Goal: Information Seeking & Learning: Learn about a topic

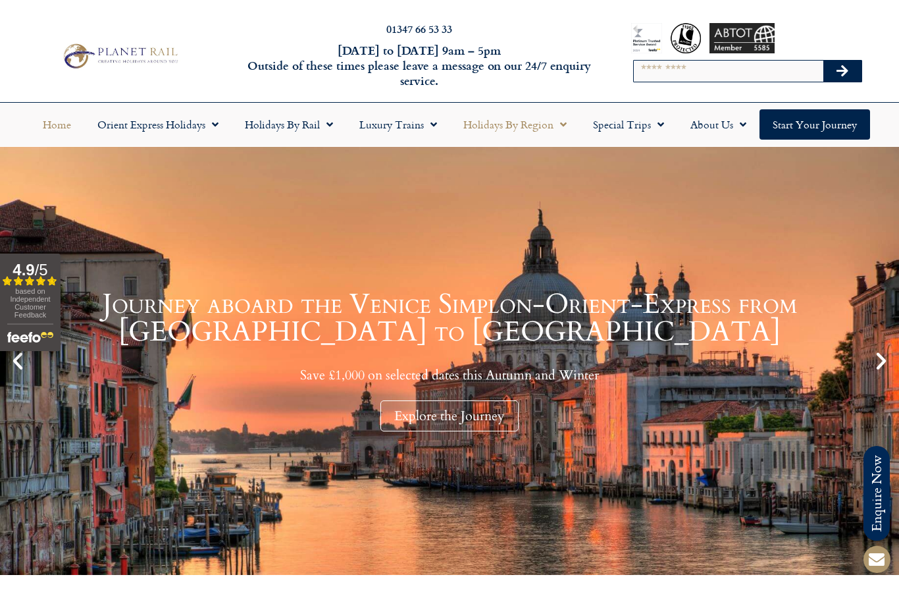
click at [551, 124] on link "Holidays by Region" at bounding box center [515, 124] width 130 height 30
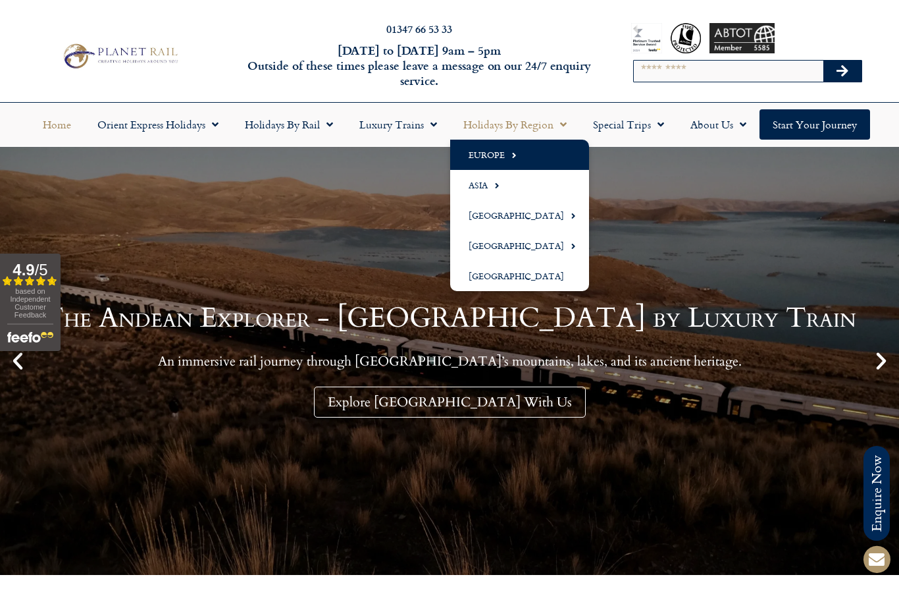
click at [506, 159] on span "Menu" at bounding box center [511, 155] width 12 height 22
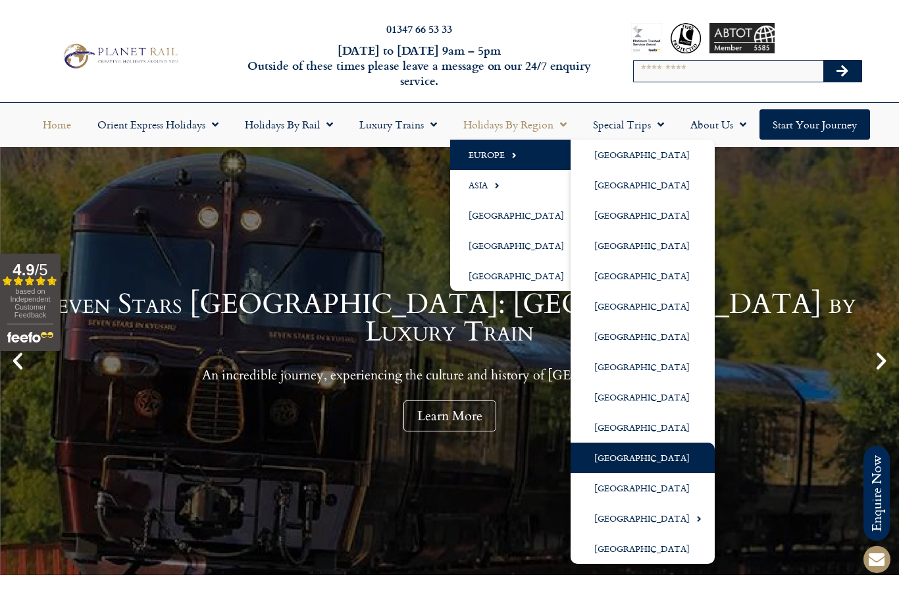
click at [618, 457] on link "[GEOGRAPHIC_DATA]" at bounding box center [643, 457] width 144 height 30
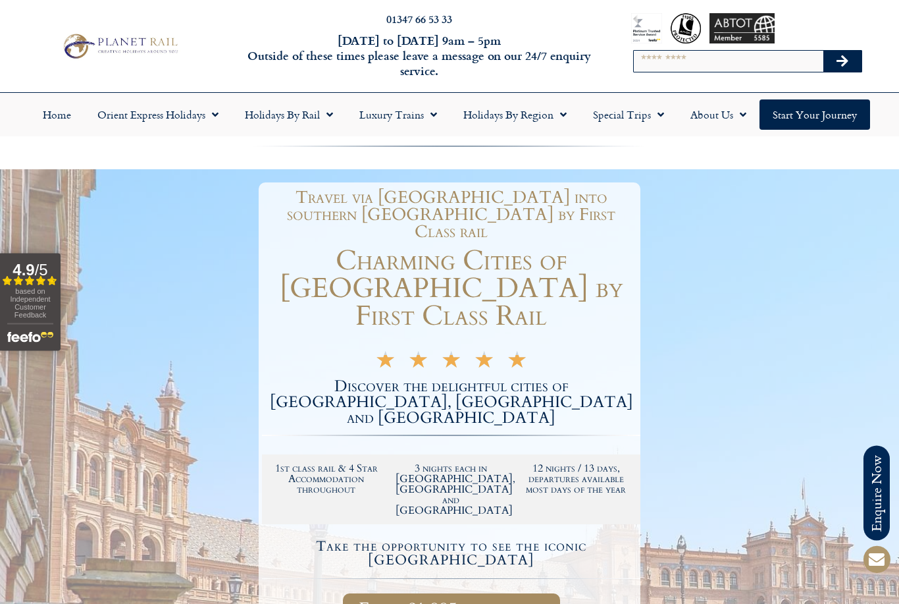
scroll to position [5, 0]
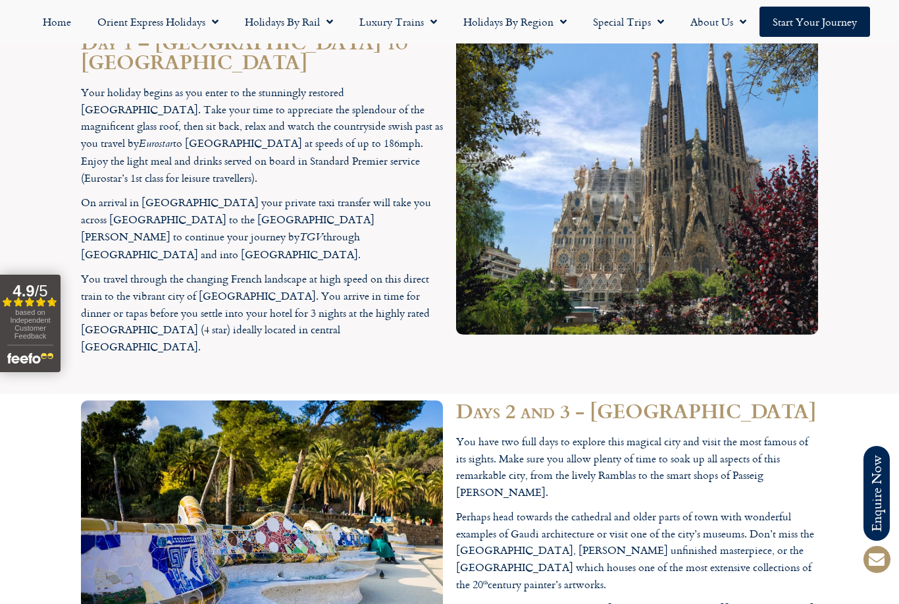
scroll to position [1658, 0]
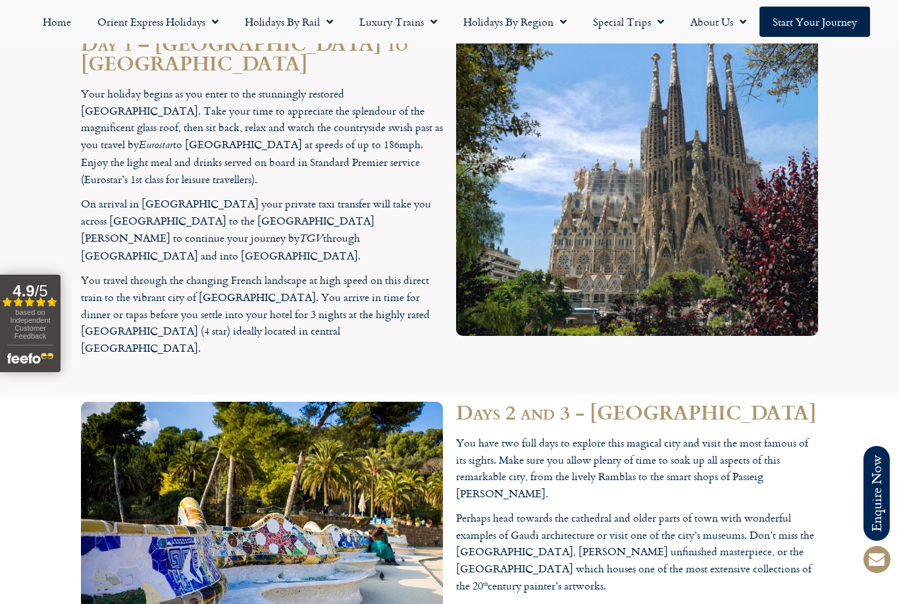
click at [32, 444] on section "Days 2 and 3 - Barcelona You have two full days to explore this magical city an…" at bounding box center [449, 547] width 899 height 305
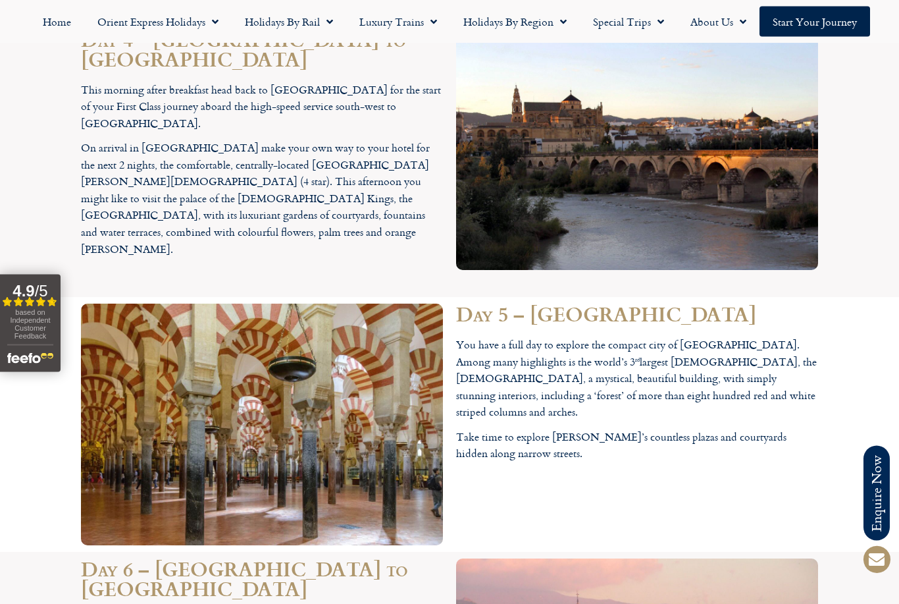
scroll to position [2336, 0]
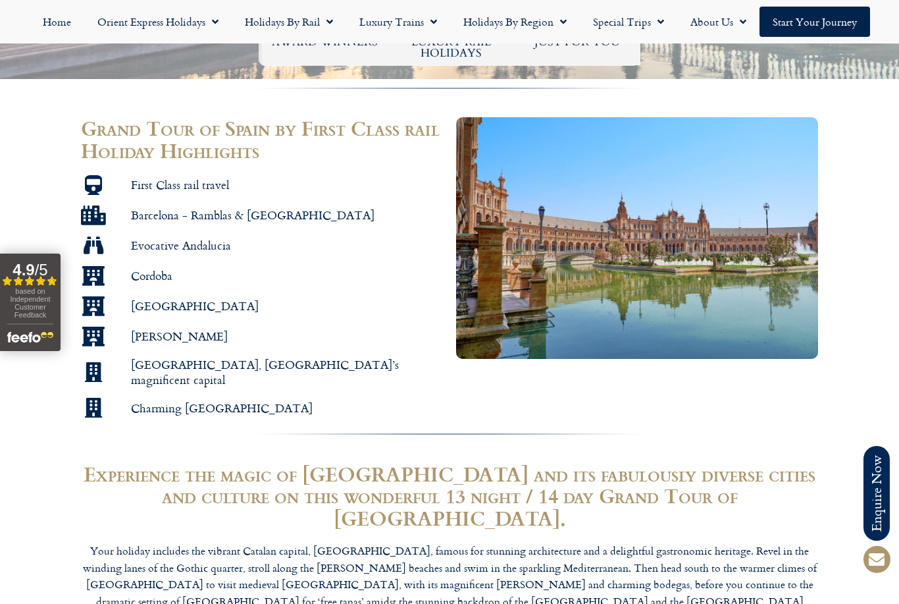
scroll to position [827, 0]
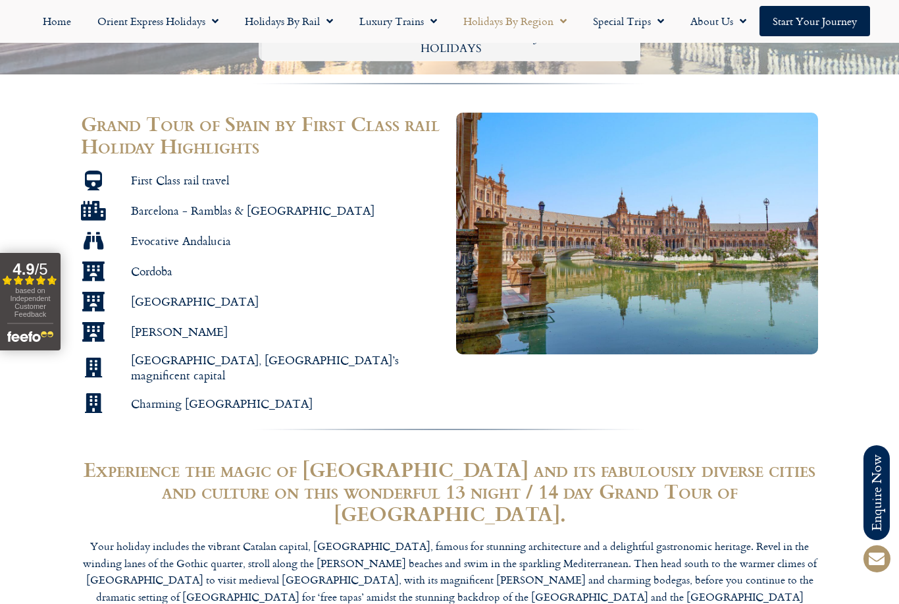
click at [543, 24] on link "Holidays by Region" at bounding box center [515, 22] width 130 height 30
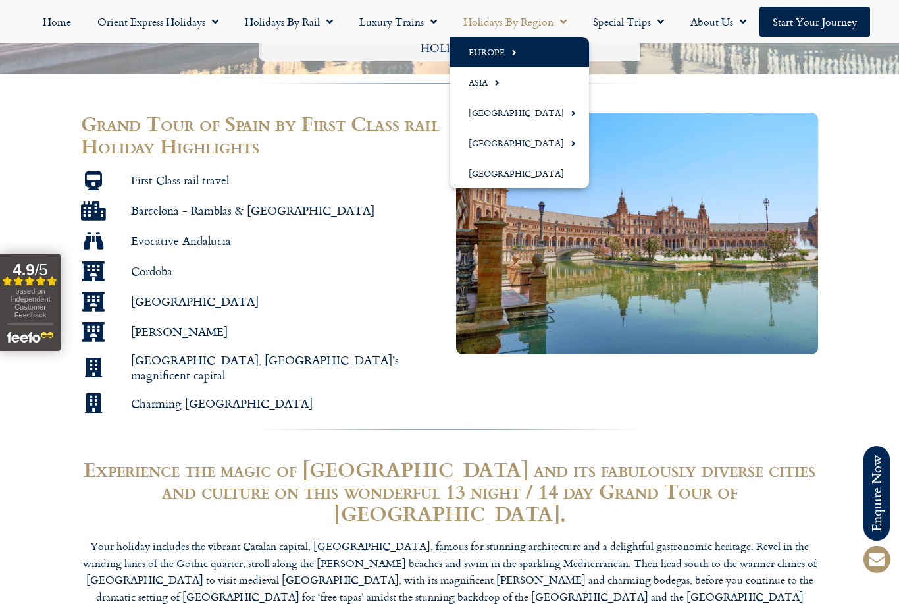
click at [505, 53] on span "Menu" at bounding box center [511, 52] width 12 height 22
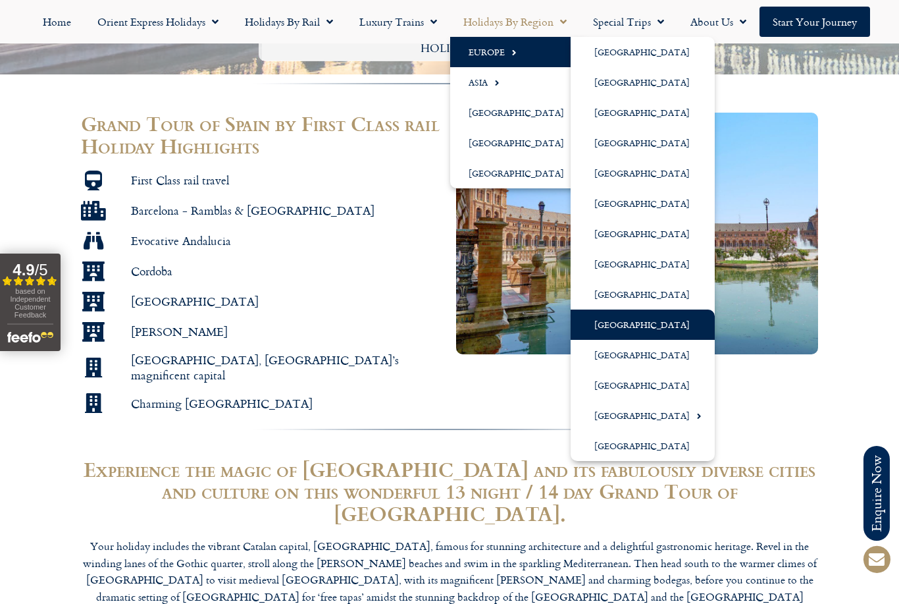
click at [637, 325] on link "[GEOGRAPHIC_DATA]" at bounding box center [643, 324] width 144 height 30
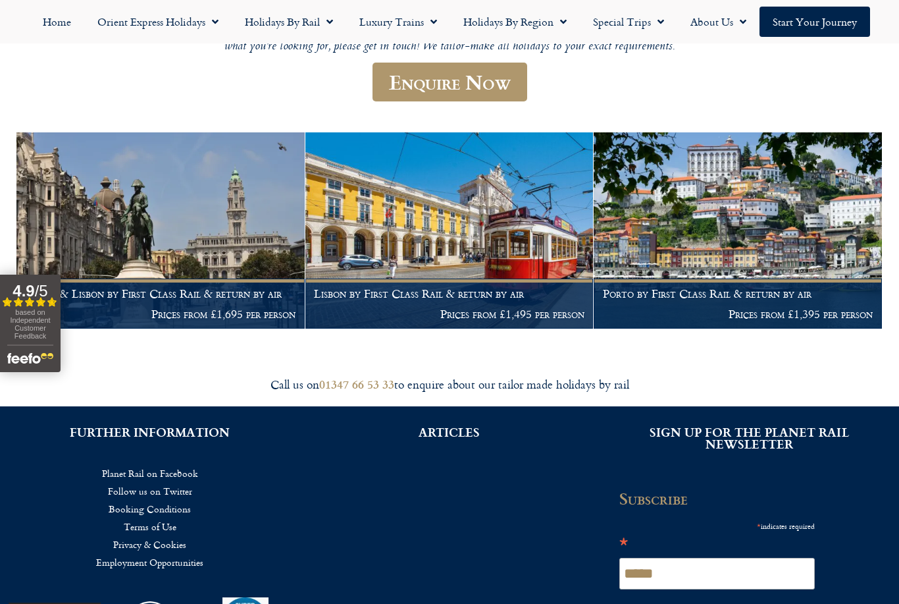
scroll to position [201, 0]
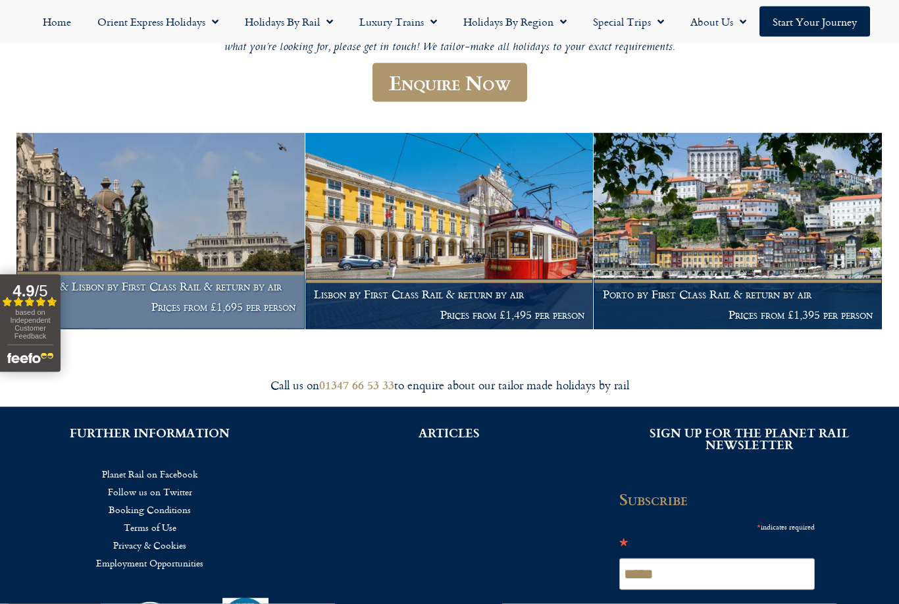
click at [174, 283] on h1 "Porto & Lisbon by First Class Rail & return by air" at bounding box center [161, 286] width 271 height 13
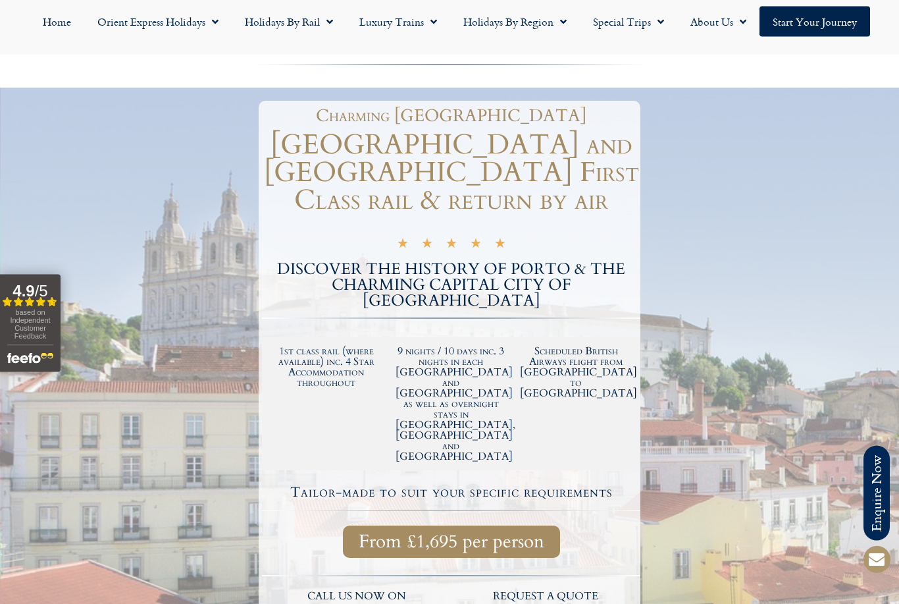
scroll to position [78, 0]
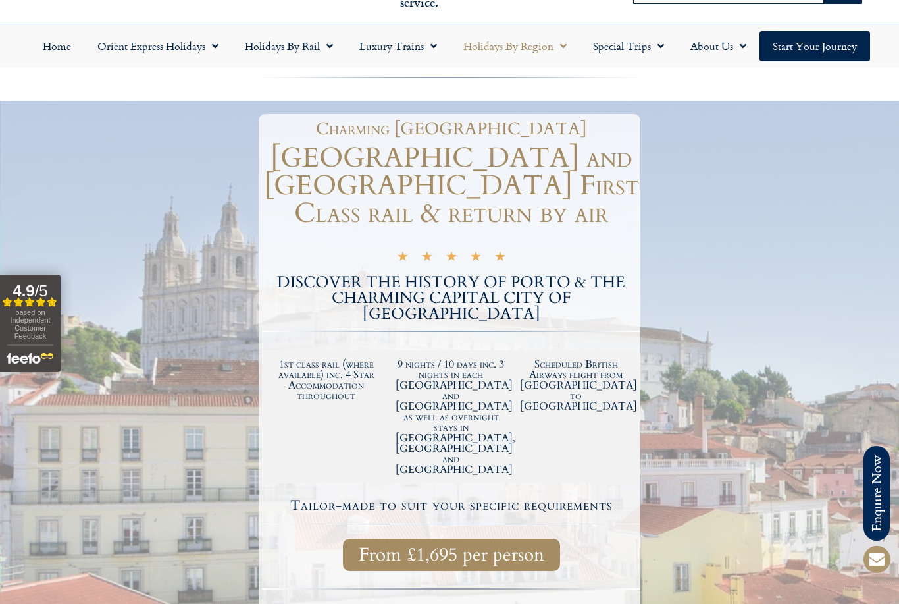
click at [548, 51] on link "Holidays by Region" at bounding box center [515, 46] width 130 height 30
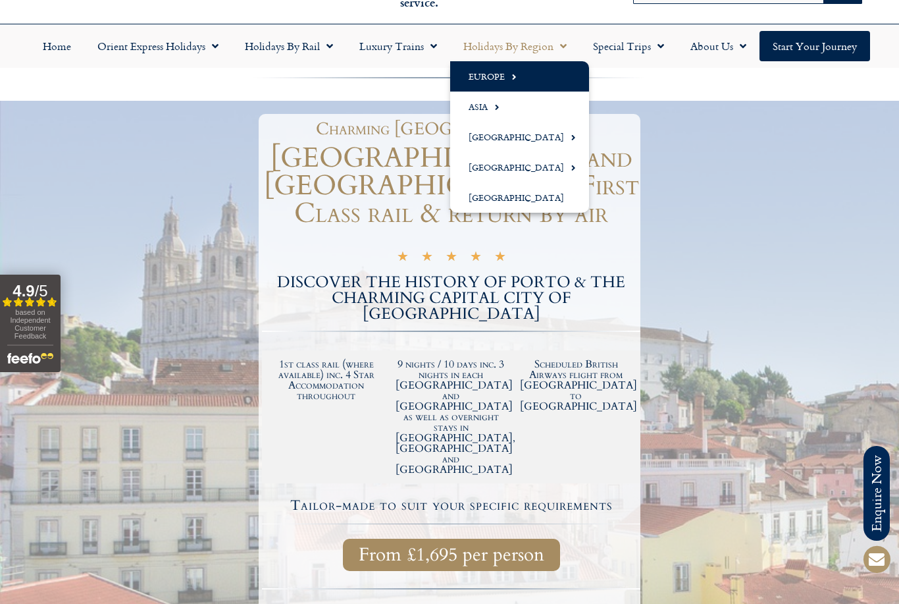
click at [502, 86] on link "Europe" at bounding box center [519, 76] width 139 height 30
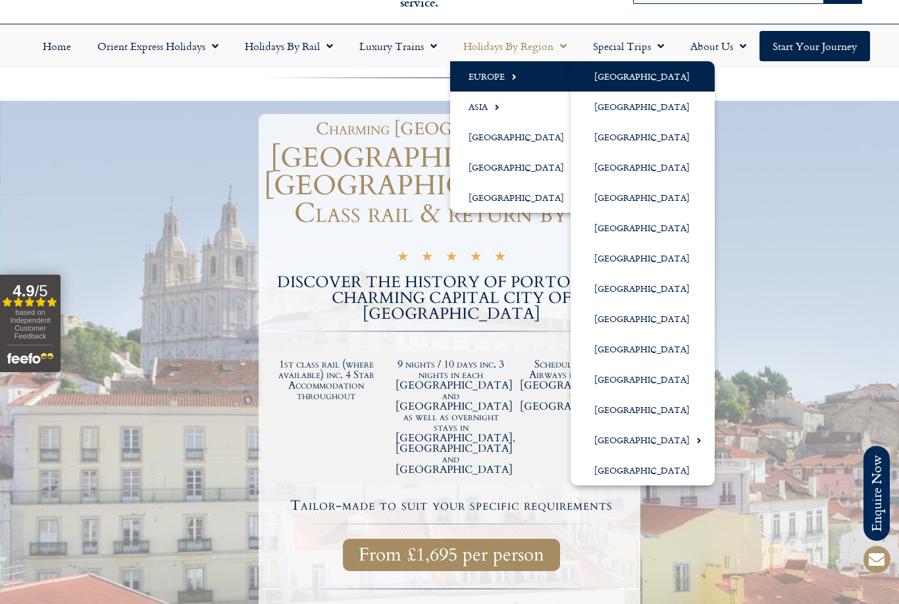
click at [617, 84] on link "[GEOGRAPHIC_DATA]" at bounding box center [643, 76] width 144 height 30
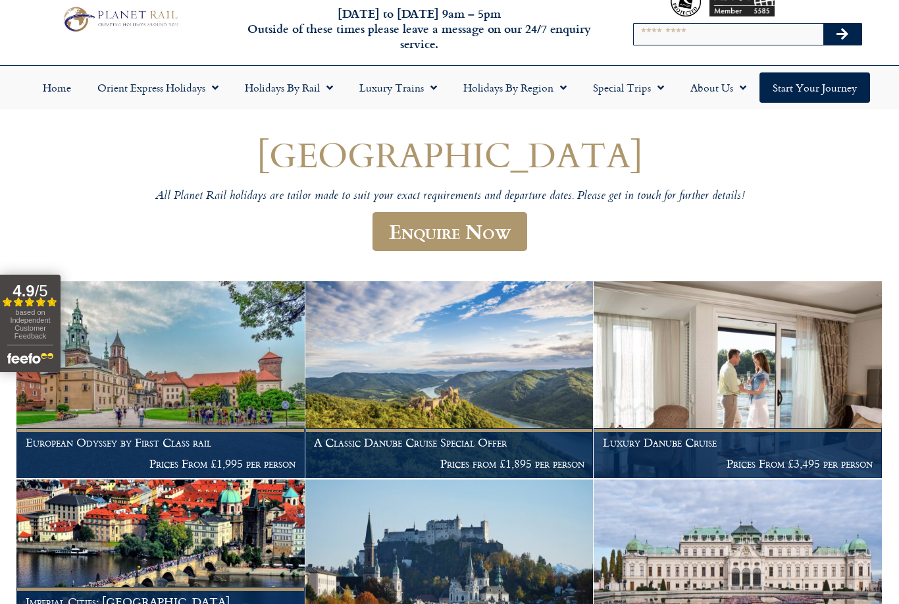
scroll to position [36, 0]
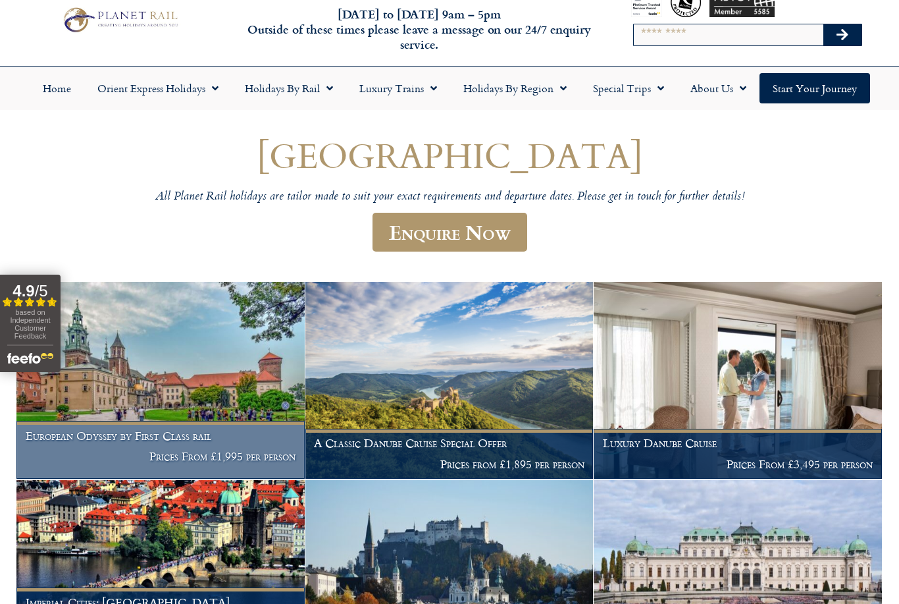
click at [117, 394] on img at bounding box center [160, 380] width 288 height 197
click at [105, 429] on h1 "European Odyssey by First Class rail" at bounding box center [161, 435] width 271 height 13
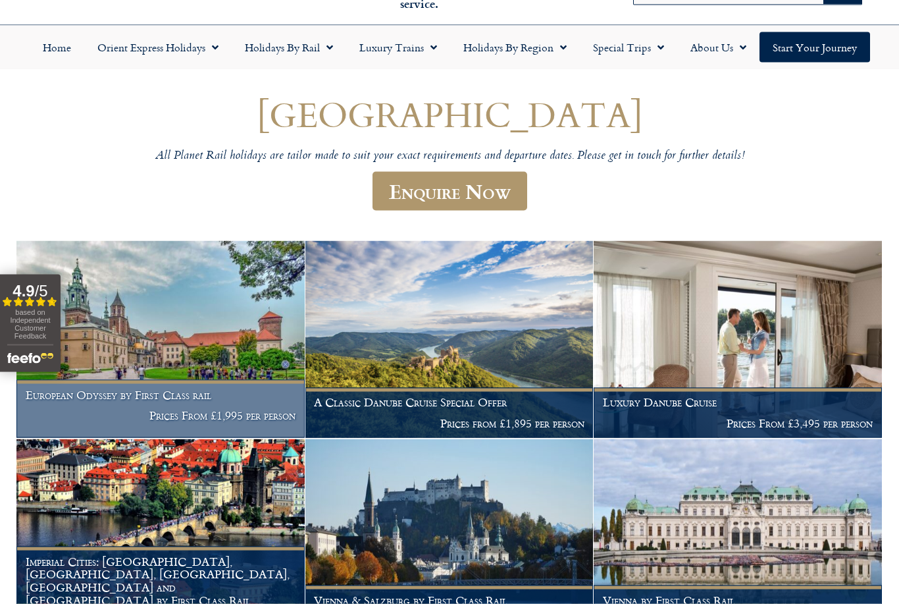
scroll to position [78, 0]
click at [163, 343] on img at bounding box center [160, 338] width 288 height 197
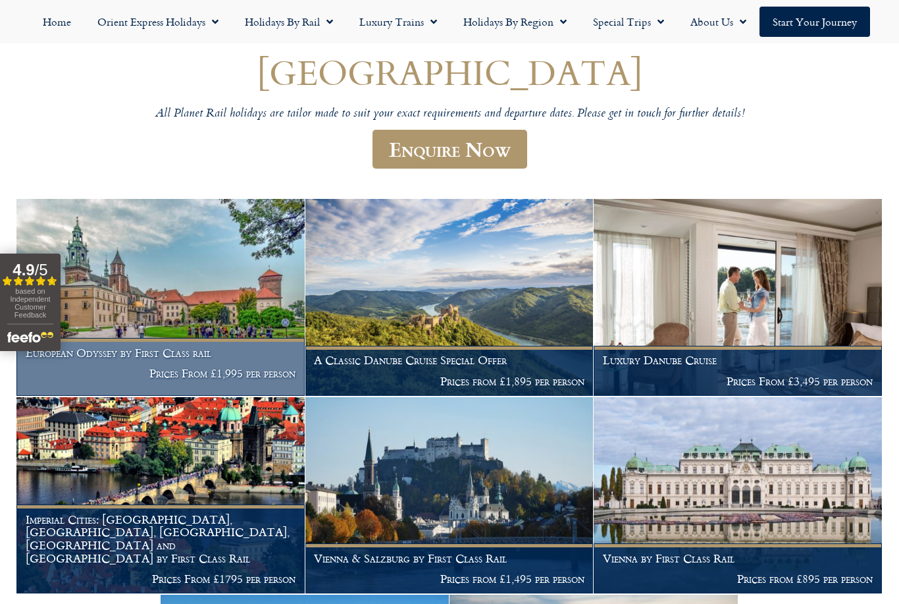
scroll to position [118, 0]
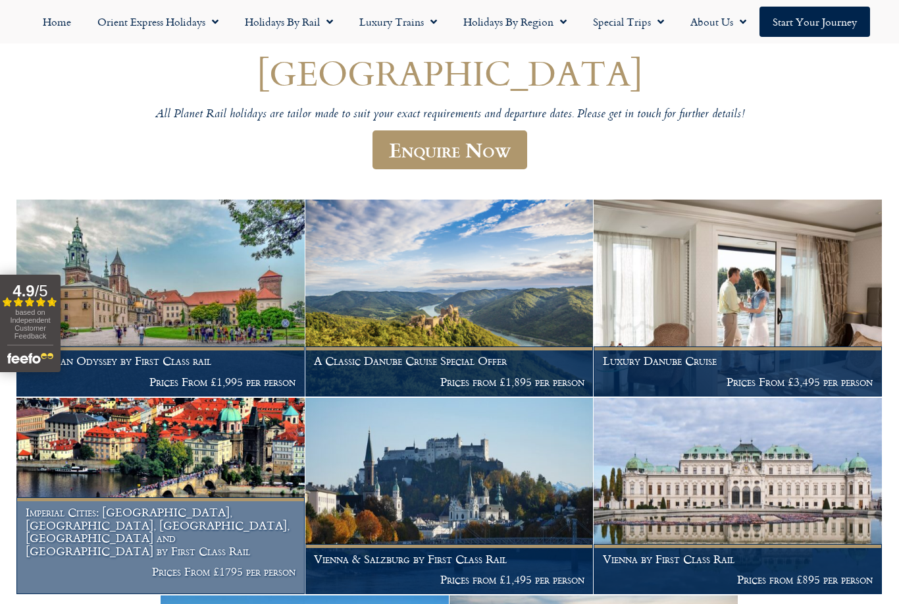
click at [187, 504] on img at bounding box center [160, 496] width 288 height 197
click at [188, 467] on img at bounding box center [160, 496] width 288 height 197
click at [206, 454] on img at bounding box center [160, 496] width 288 height 197
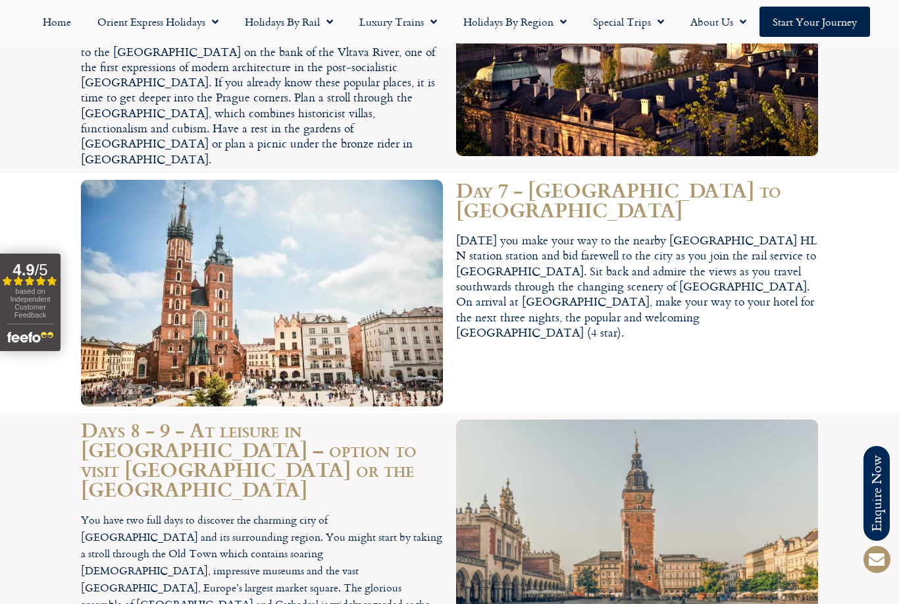
scroll to position [2944, 0]
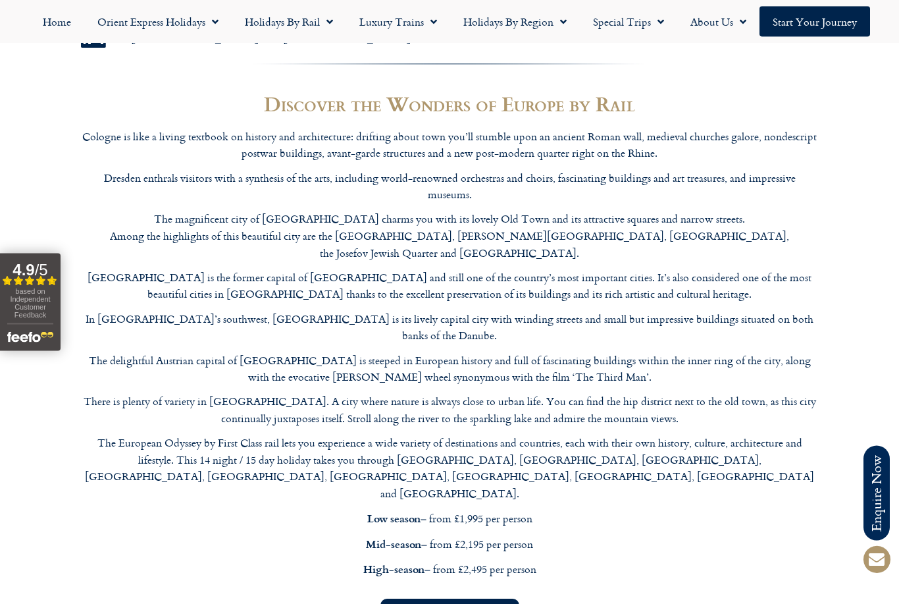
scroll to position [1051, 0]
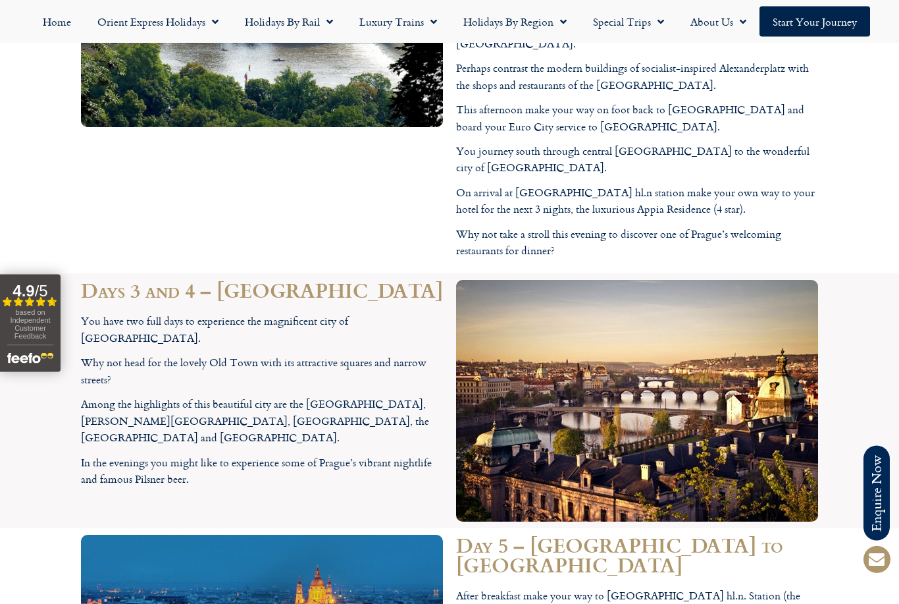
scroll to position [2492, 0]
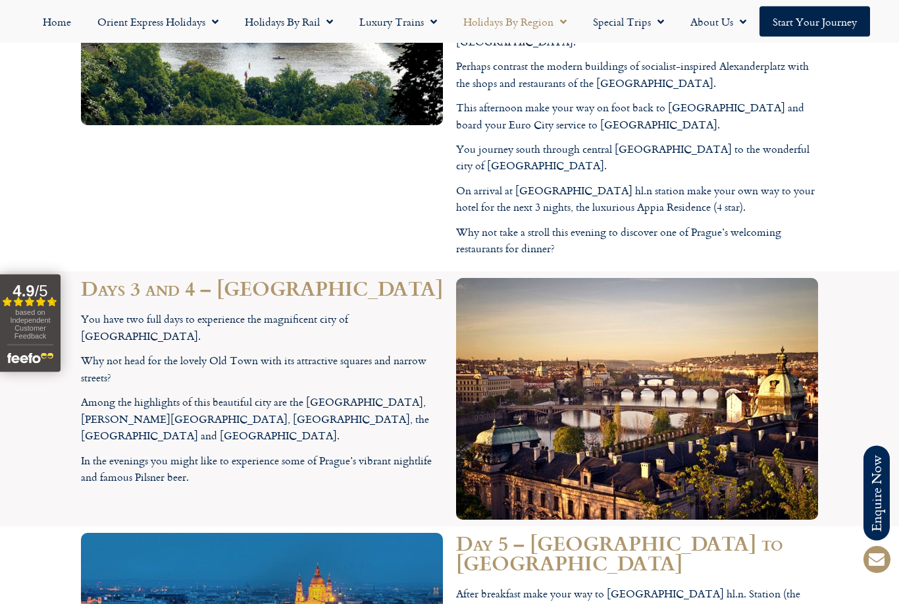
click at [538, 20] on link "Holidays by Region" at bounding box center [515, 22] width 130 height 30
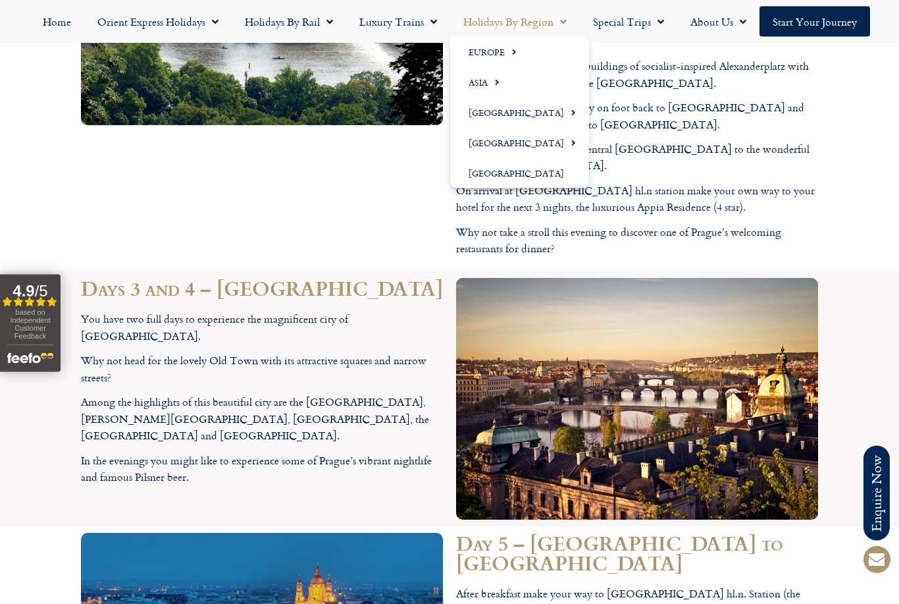
scroll to position [2493, 0]
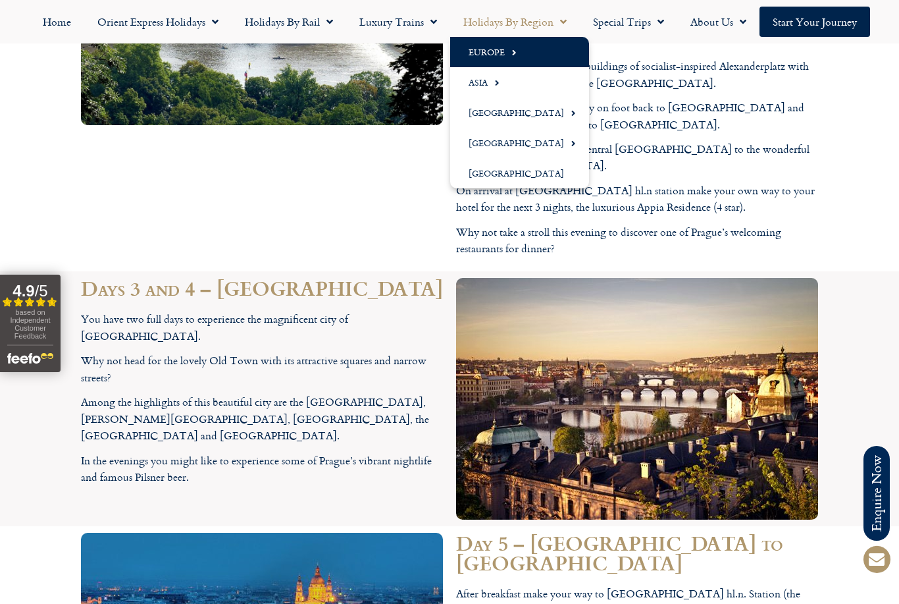
click at [502, 55] on link "Europe" at bounding box center [519, 52] width 139 height 30
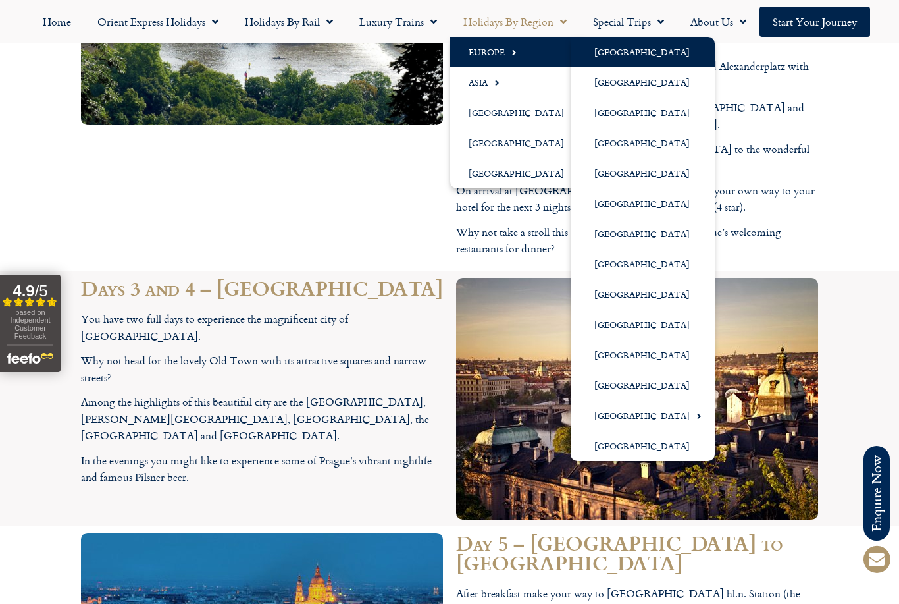
click at [617, 59] on link "[GEOGRAPHIC_DATA]" at bounding box center [643, 52] width 144 height 30
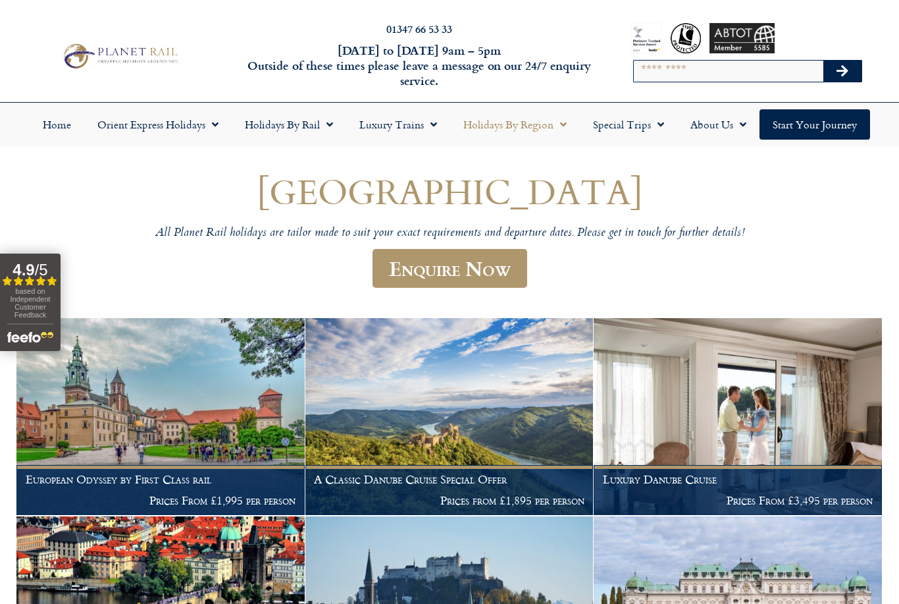
click at [550, 132] on link "Holidays by Region" at bounding box center [515, 124] width 130 height 30
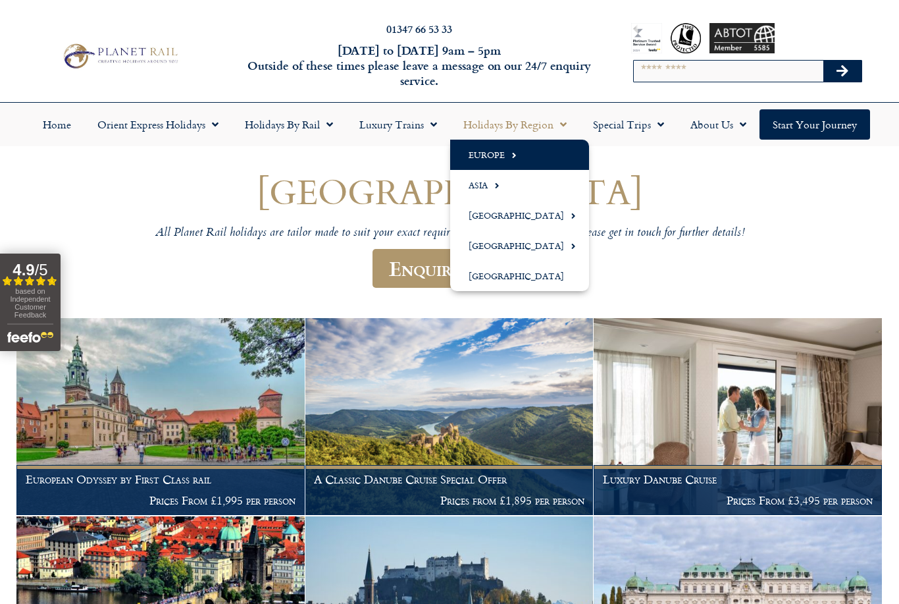
click at [507, 159] on span "Menu" at bounding box center [511, 155] width 12 height 22
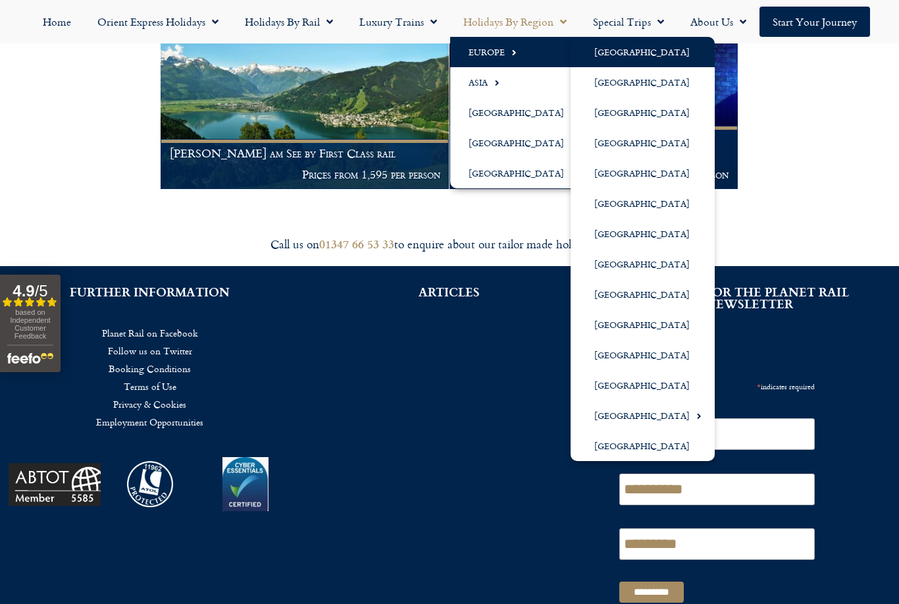
click at [866, 440] on div "**********" at bounding box center [749, 479] width 286 height 260
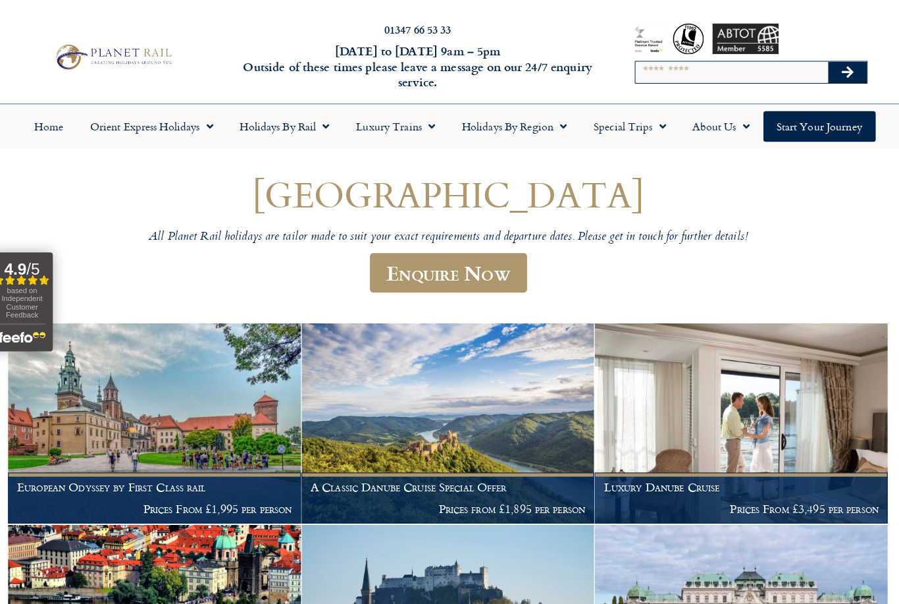
scroll to position [1, 0]
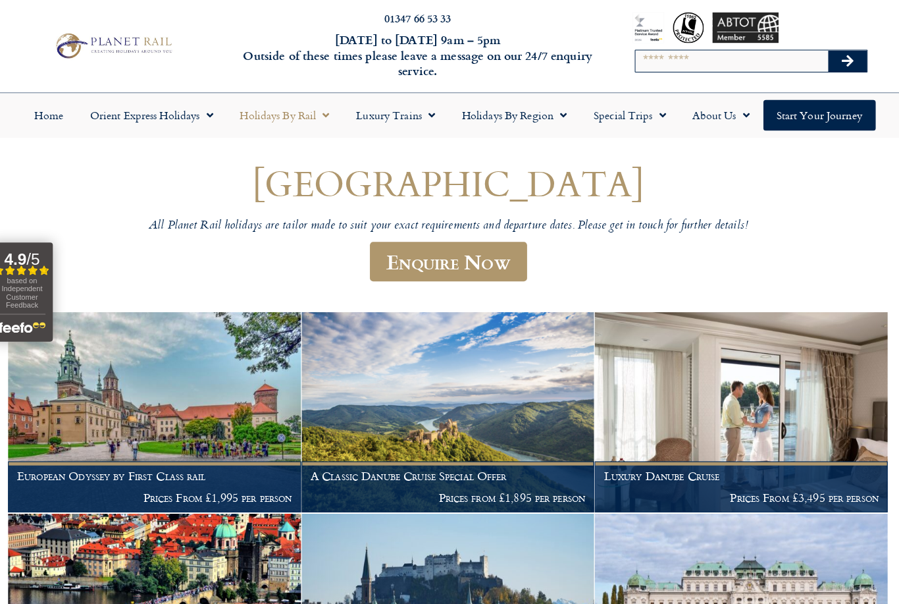
click at [303, 117] on link "Holidays by Rail" at bounding box center [289, 123] width 115 height 30
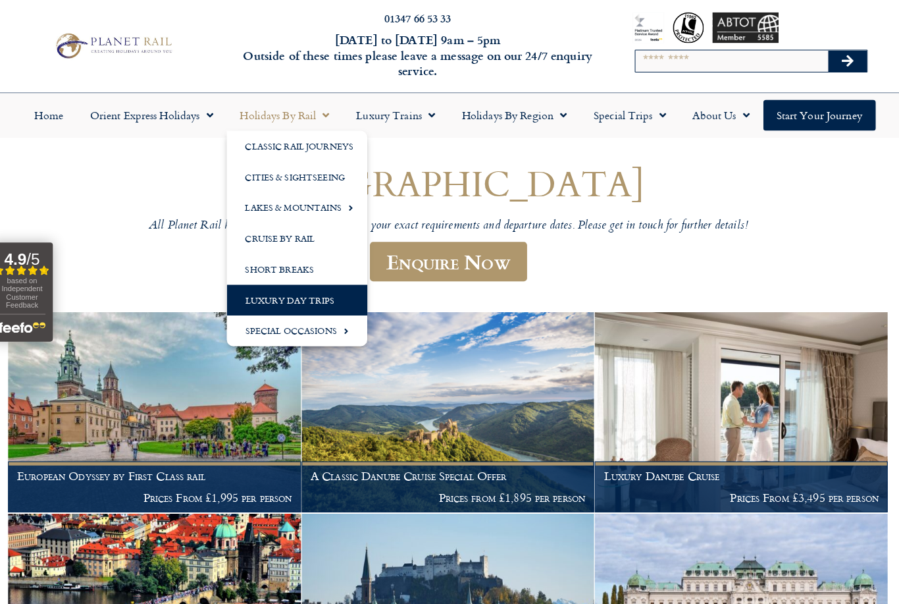
click at [298, 300] on link "Luxury Day Trips" at bounding box center [301, 305] width 138 height 30
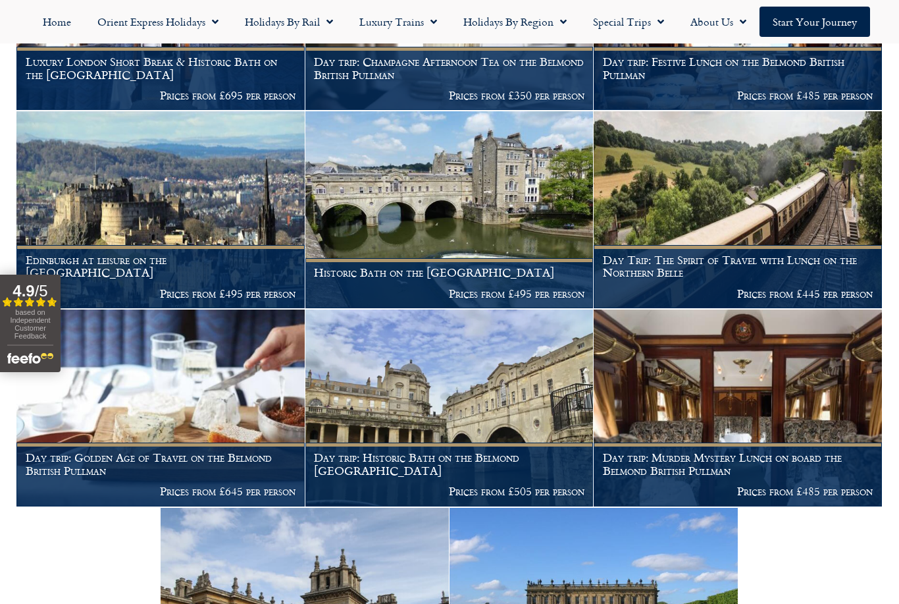
scroll to position [1047, 0]
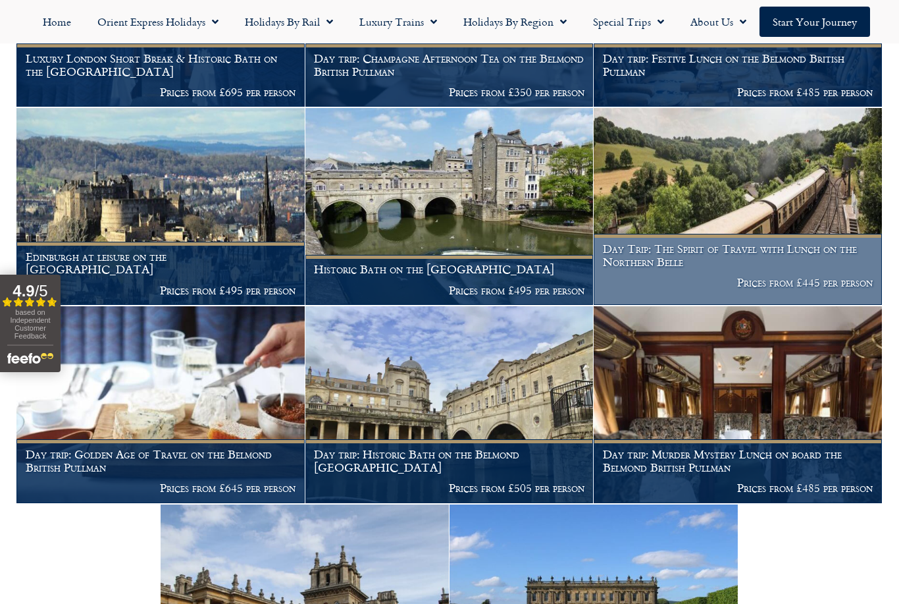
click at [817, 242] on h1 "Day Trip: The Spirit of Travel with Lunch on the Northern Belle" at bounding box center [738, 255] width 271 height 26
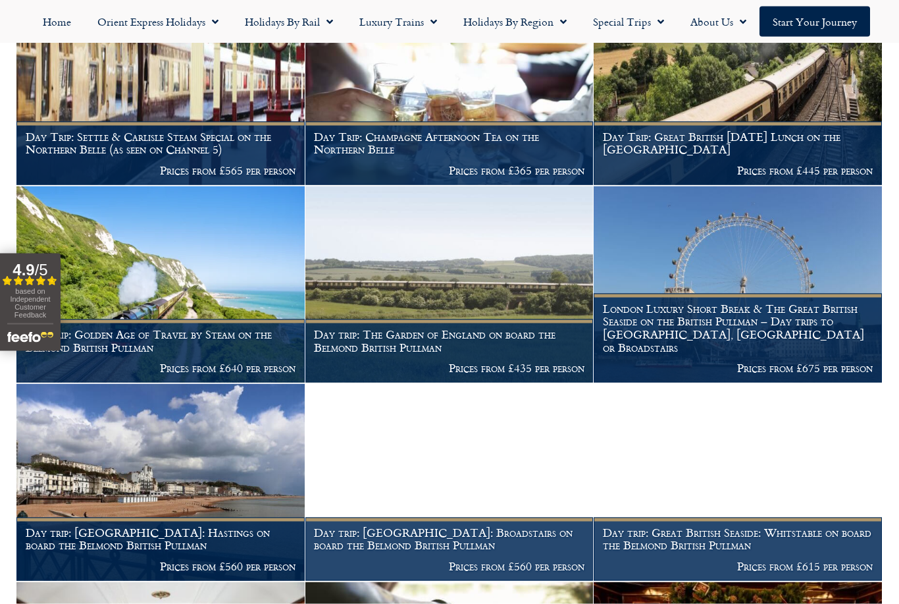
scroll to position [361, 0]
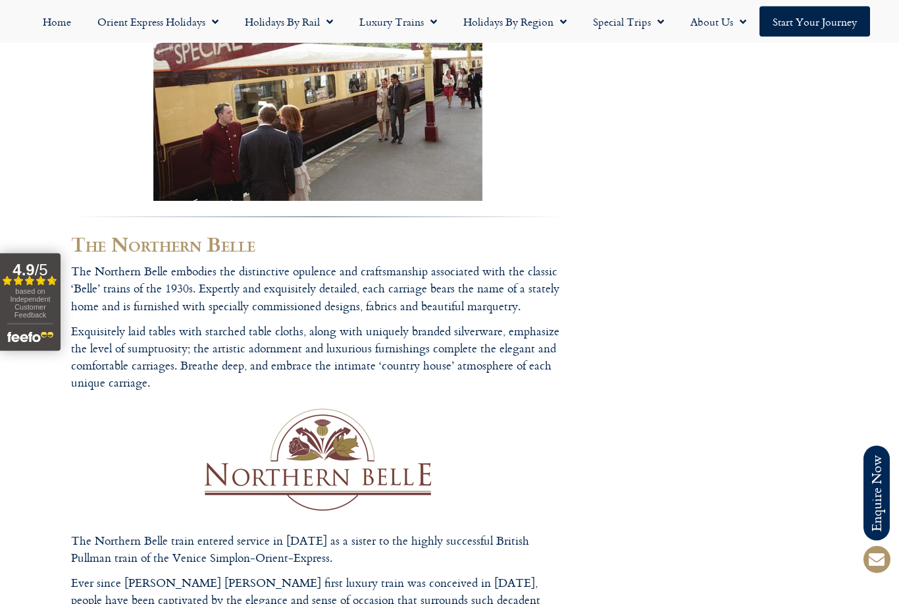
scroll to position [1230, 0]
